Goal: Transaction & Acquisition: Obtain resource

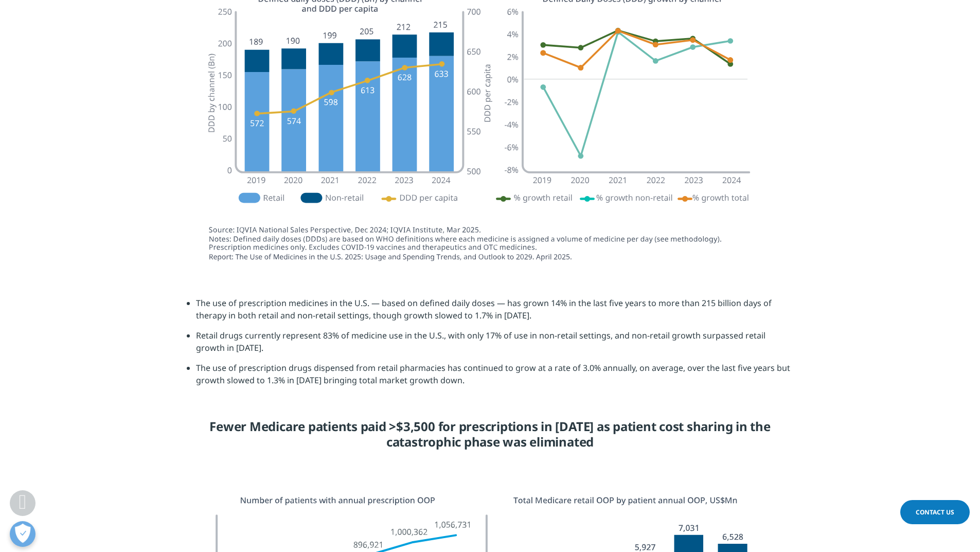
scroll to position [1269, 0]
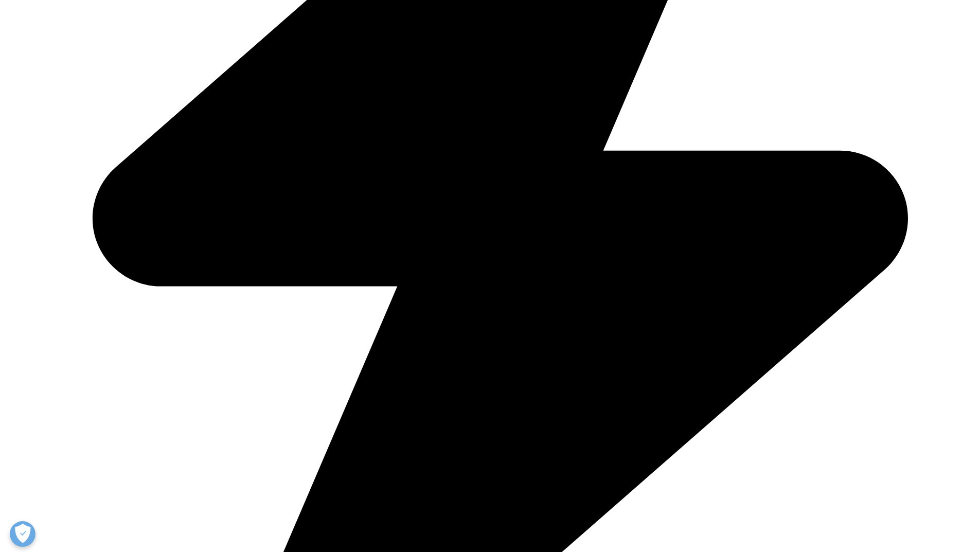
scroll to position [411, 0]
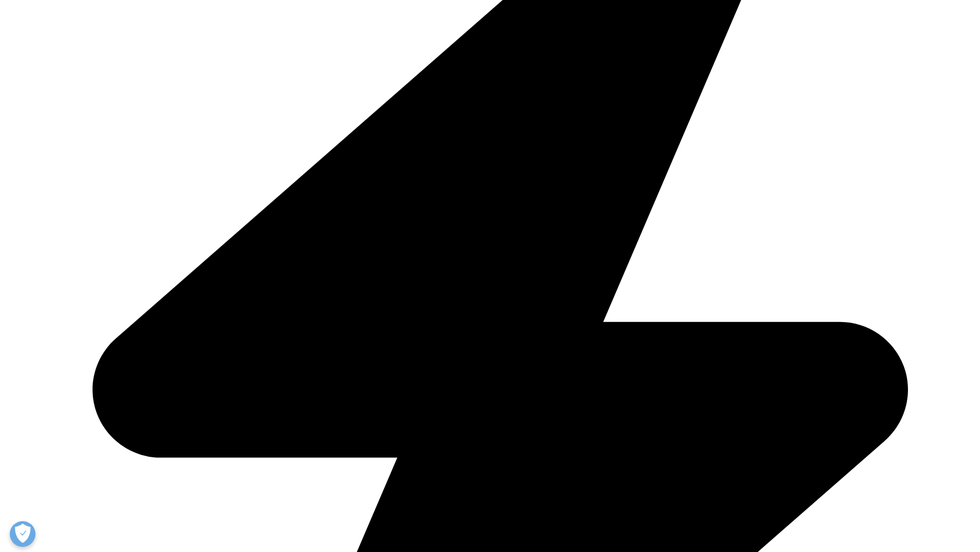
type input "[PERSON_NAME]"
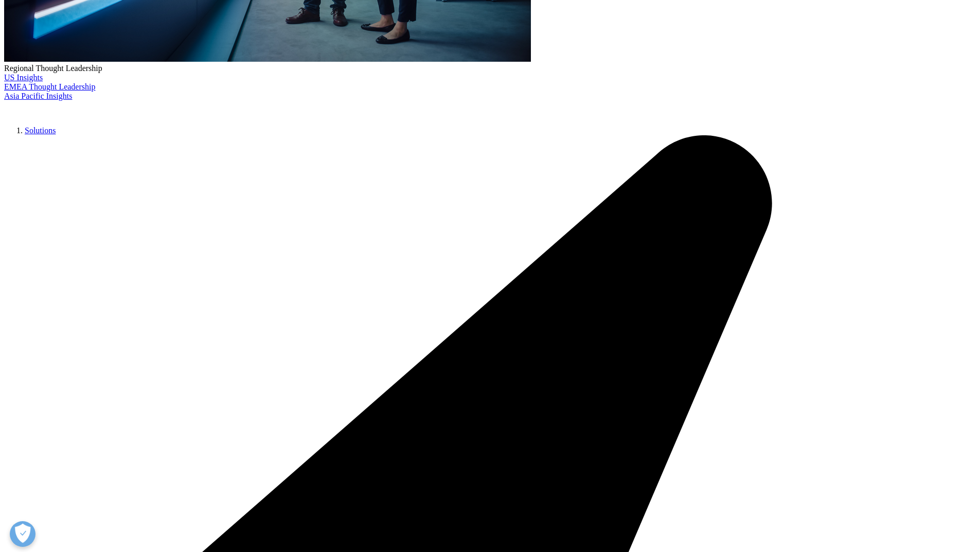
type input "[EMAIL_ADDRESS][DOMAIN_NAME]"
select select "[GEOGRAPHIC_DATA]"
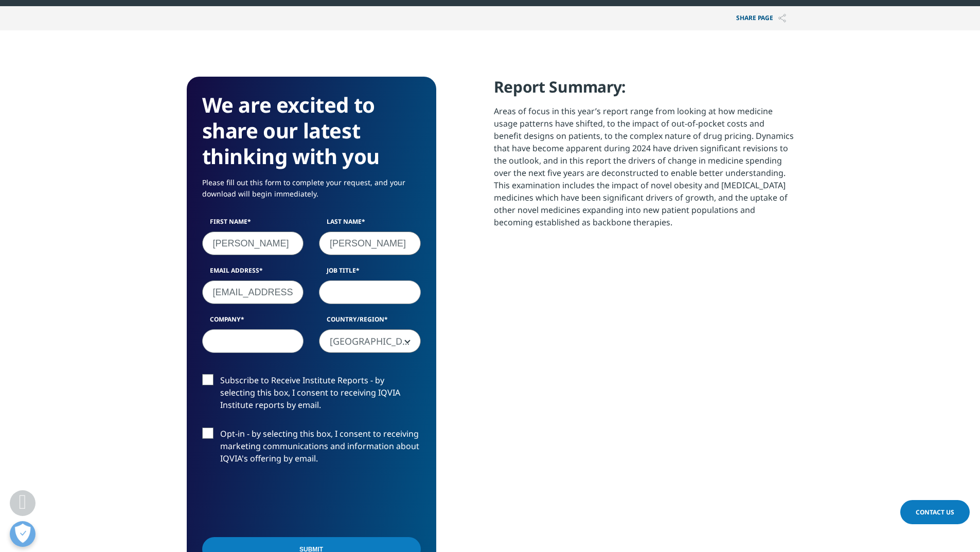
click at [241, 292] on input "merschar@gmail.com" at bounding box center [253, 292] width 102 height 24
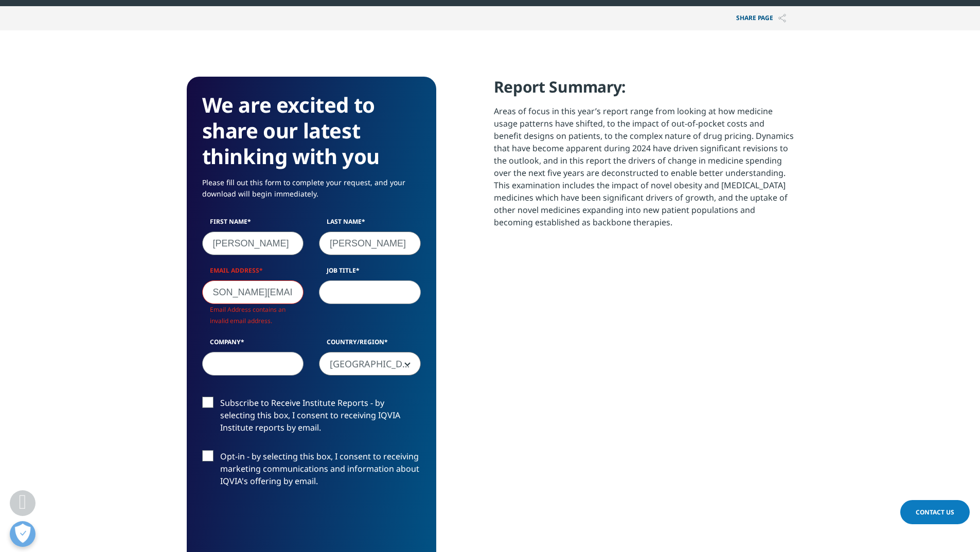
scroll to position [568, 607]
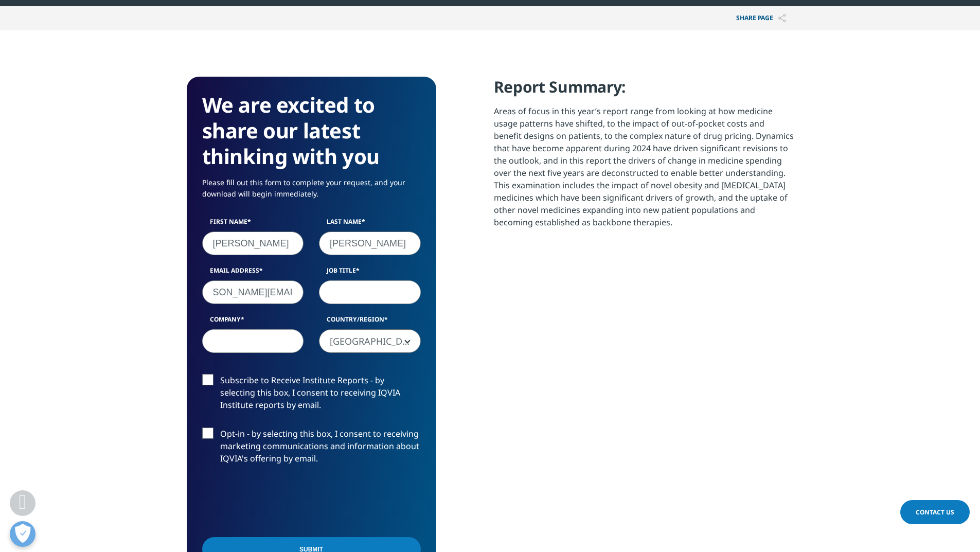
type input "alex-mersch@uiowa.edu"
type input "Assist Director"
type input "UI Health Care"
click at [503, 420] on div "Report Summary: Areas of focus in this year’s report range from looking at how …" at bounding box center [644, 361] width 300 height 568
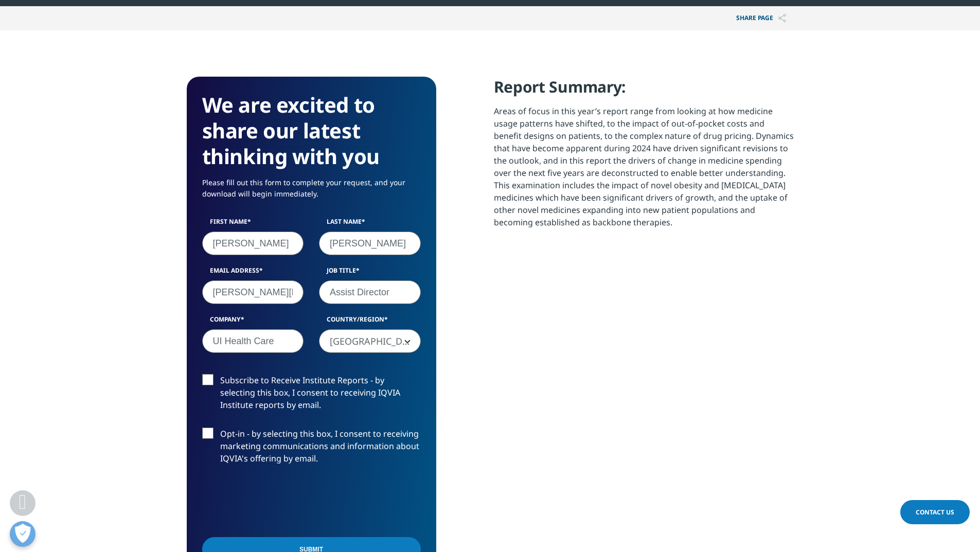
click at [206, 383] on label "Subscribe to Receive Institute Reports - by selecting this box, I consent to re…" at bounding box center [311, 395] width 219 height 43
click at [220, 374] on input "Subscribe to Receive Institute Reports - by selecting this box, I consent to re…" at bounding box center [220, 374] width 0 height 0
click at [500, 430] on div "Report Summary: Areas of focus in this year’s report range from looking at how …" at bounding box center [644, 361] width 300 height 568
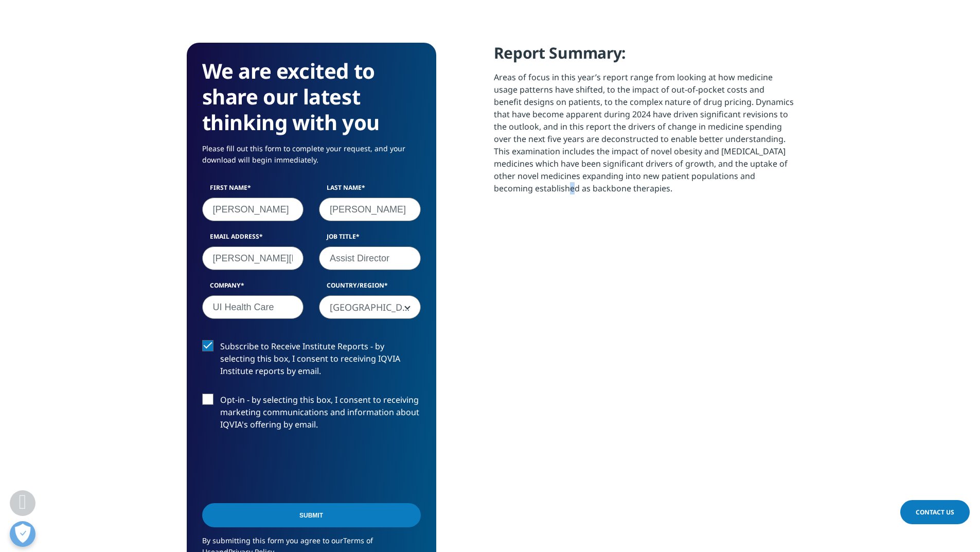
scroll to position [514, 0]
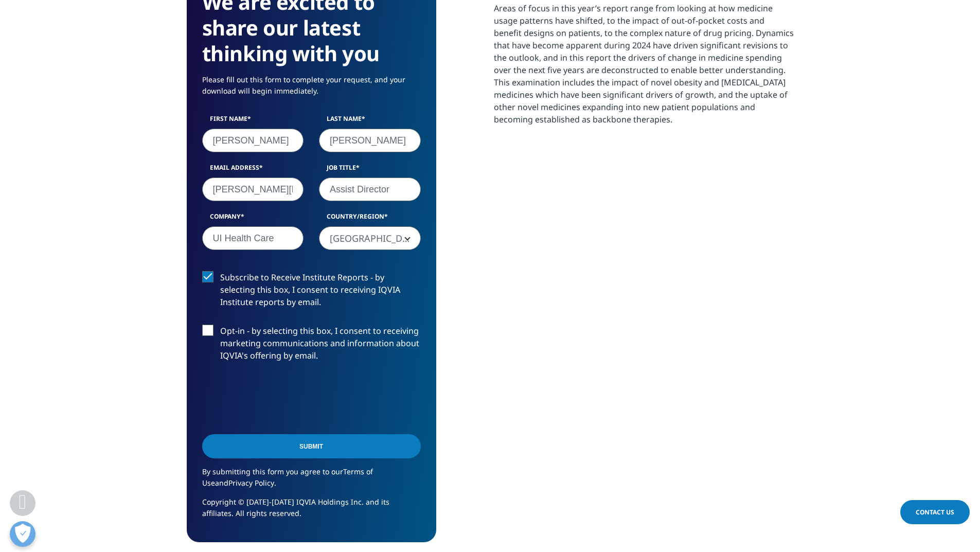
click at [639, 306] on div "Report Summary: Areas of focus in this year’s report range from looking at how …" at bounding box center [644, 258] width 300 height 568
click at [319, 443] on input "Submit" at bounding box center [311, 446] width 219 height 24
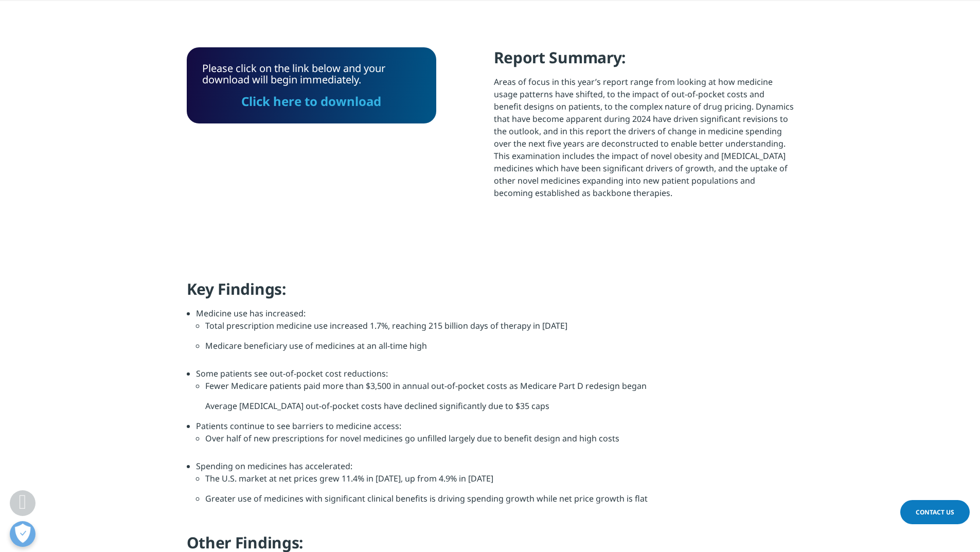
scroll to position [298, 0]
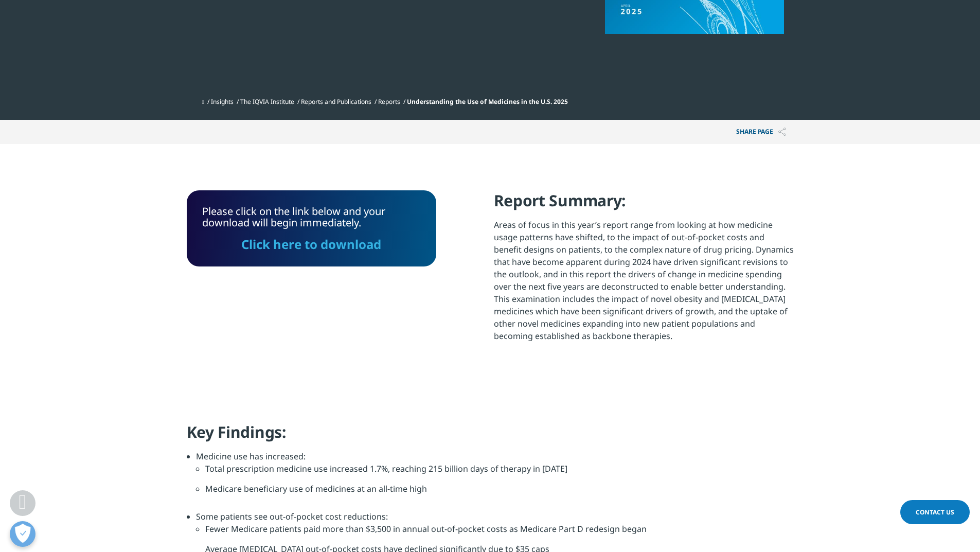
click at [355, 246] on link "Click here to download" at bounding box center [311, 244] width 140 height 17
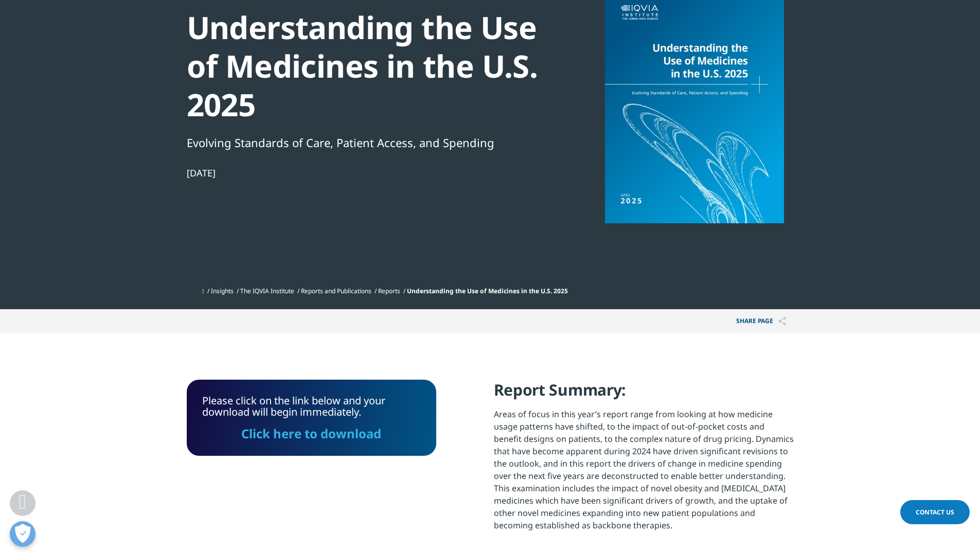
scroll to position [92, 0]
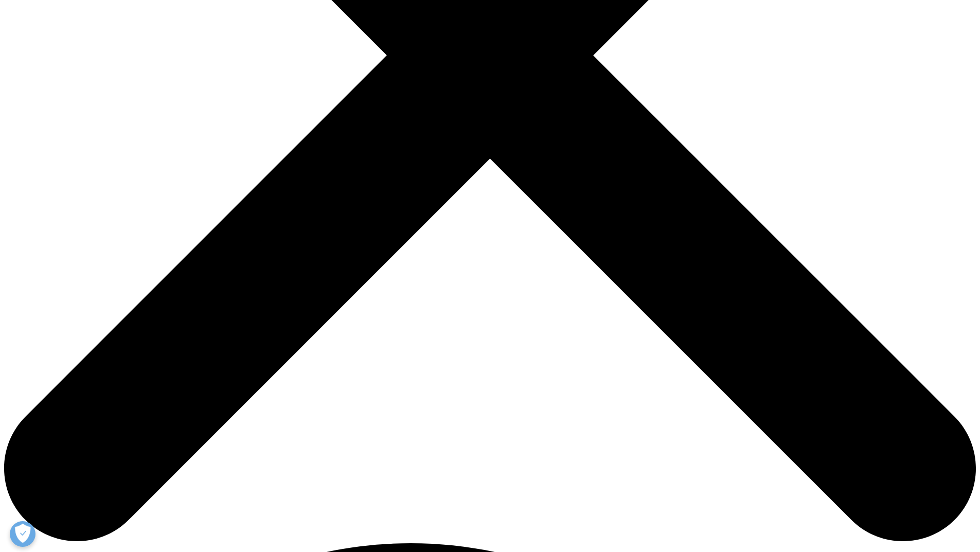
scroll to position [446, 0]
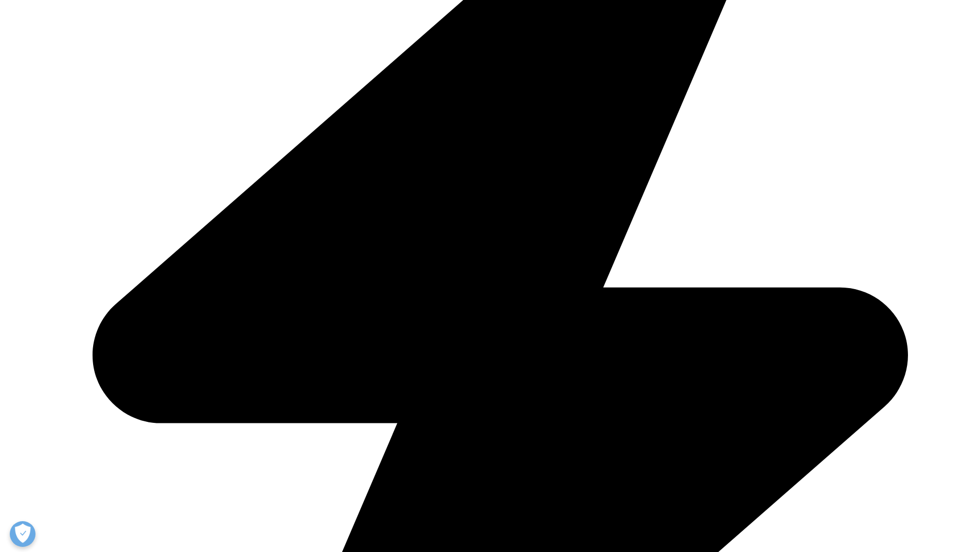
type input "[PERSON_NAME]"
type input "[EMAIL_ADDRESS][DOMAIN_NAME]"
select select "[GEOGRAPHIC_DATA]"
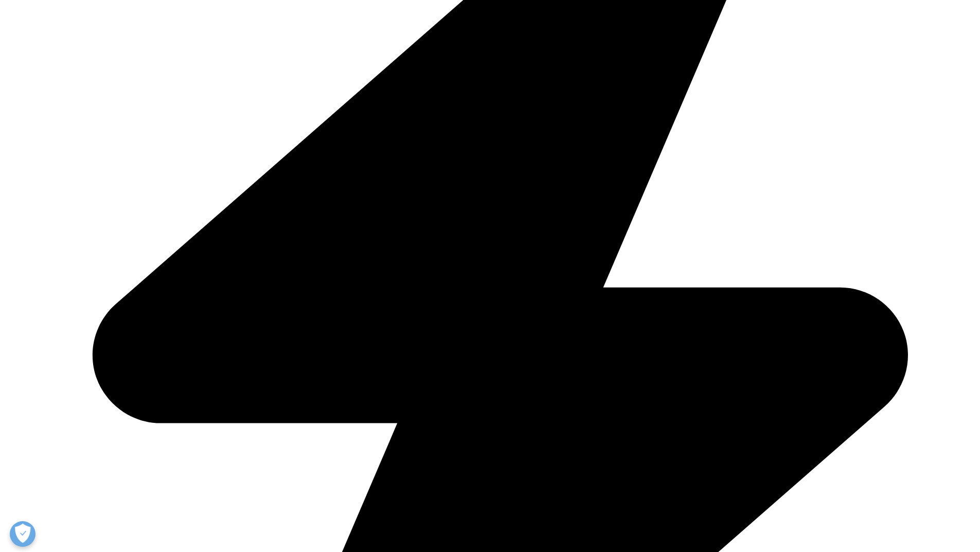
type input "Assistant Director"
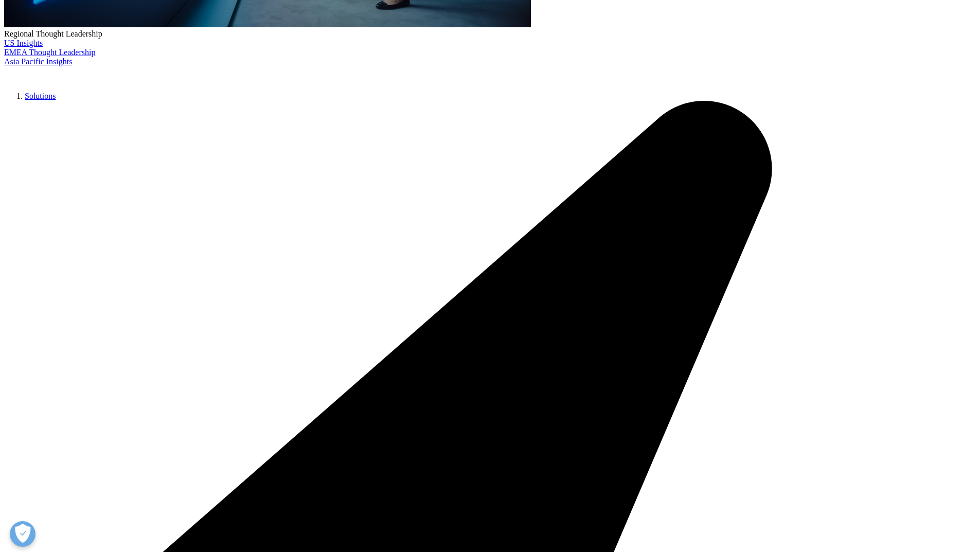
type input "UI Health Care"
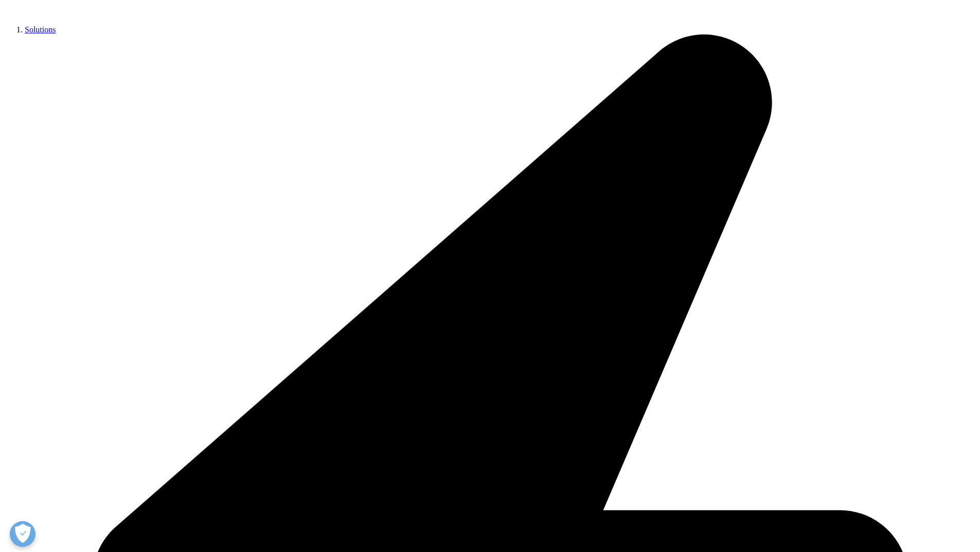
scroll to position [514, 0]
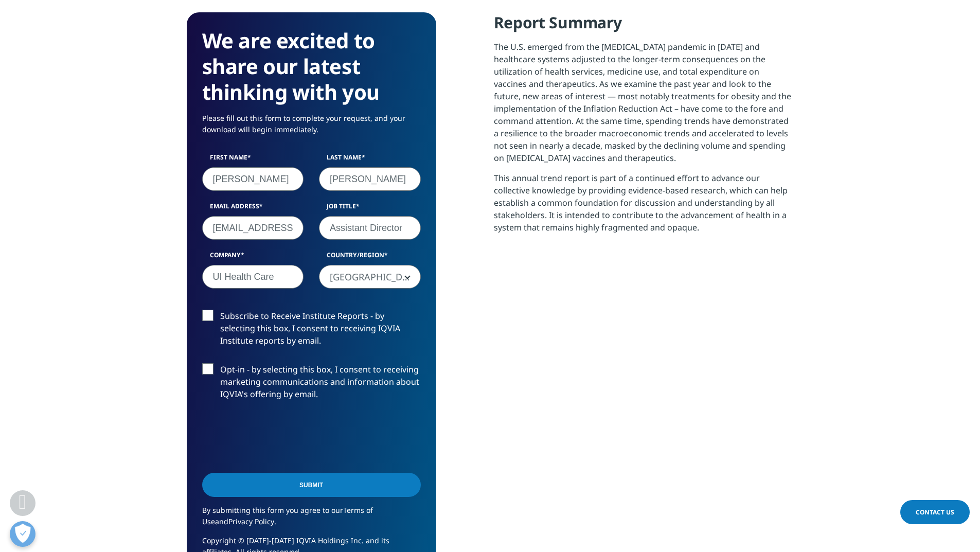
click at [205, 313] on label "Subscribe to Receive Institute Reports - by selecting this box, I consent to re…" at bounding box center [311, 331] width 219 height 43
click at [220, 310] on input "Subscribe to Receive Institute Reports - by selecting this box, I consent to re…" at bounding box center [220, 310] width 0 height 0
click at [315, 482] on input "Submit" at bounding box center [311, 485] width 219 height 24
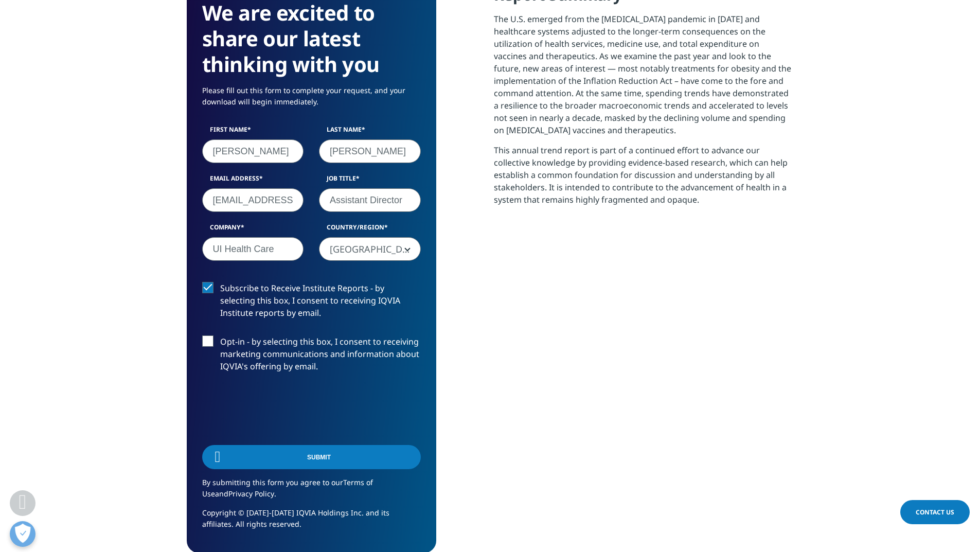
scroll to position [255, 607]
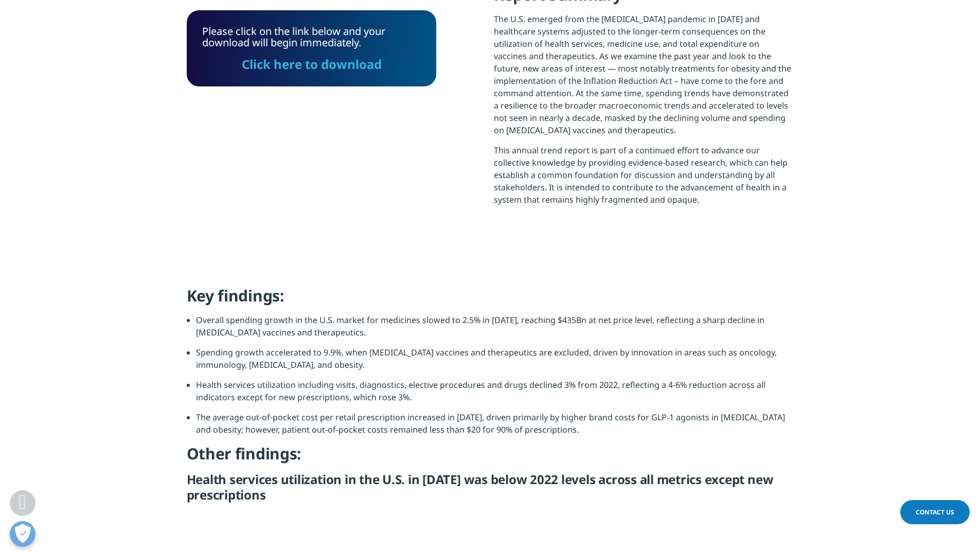
click at [316, 66] on link "Click here to download" at bounding box center [312, 64] width 140 height 17
